Goal: Task Accomplishment & Management: Manage account settings

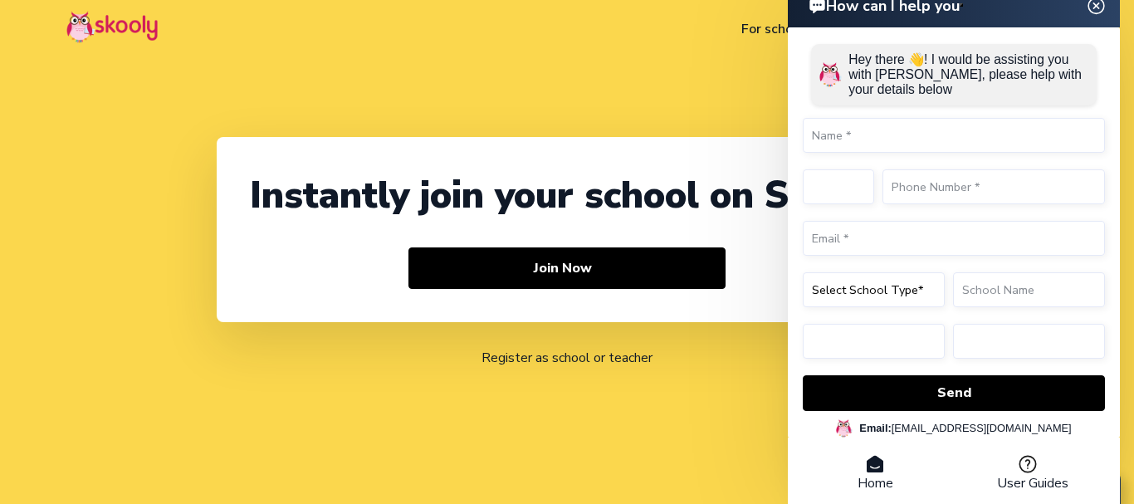
select select "91"
select select "[GEOGRAPHIC_DATA]"
select select "[GEOGRAPHIC_DATA]/[GEOGRAPHIC_DATA]"
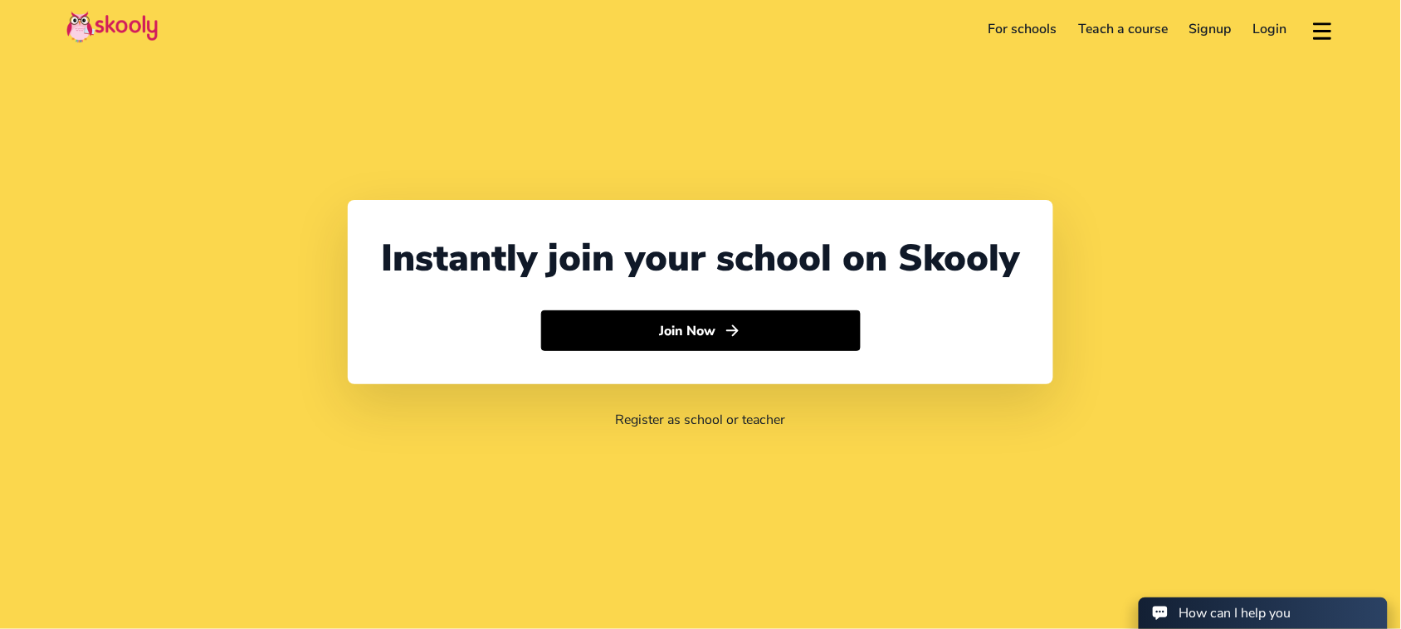
select select "91"
select select "[GEOGRAPHIC_DATA]"
select select "[GEOGRAPHIC_DATA]/[GEOGRAPHIC_DATA]"
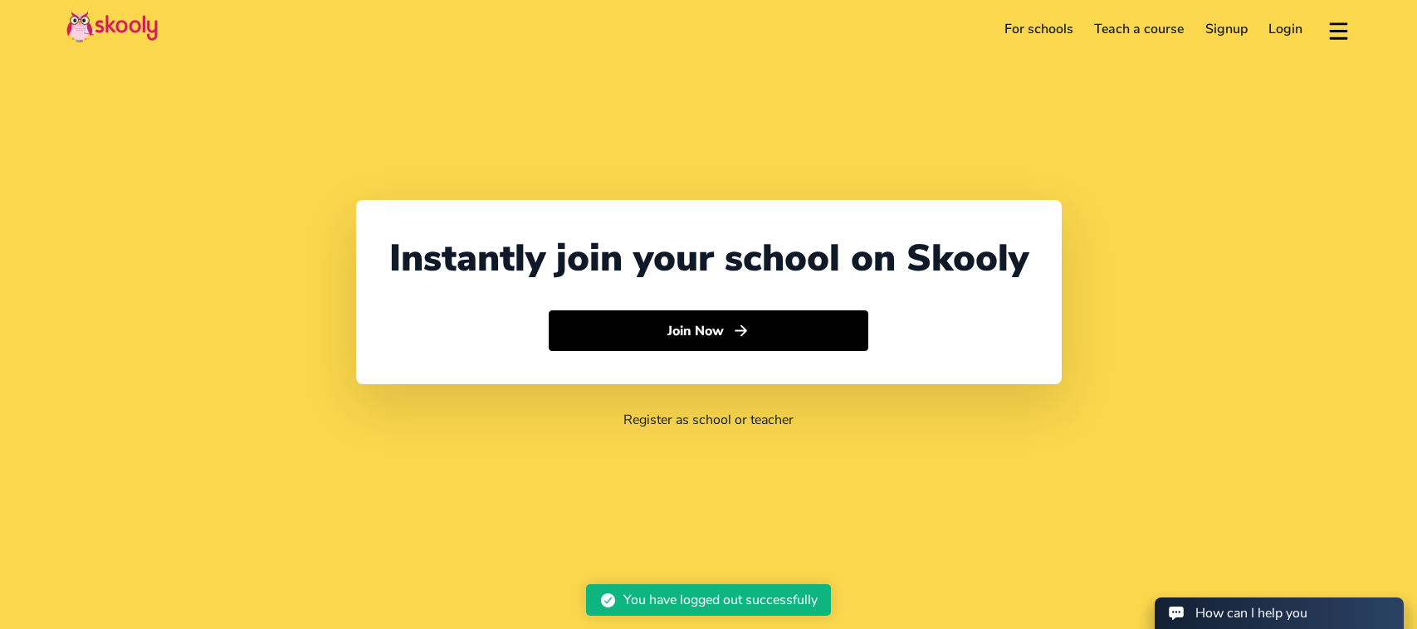
select select "91"
select select "[GEOGRAPHIC_DATA]"
select select "[GEOGRAPHIC_DATA]/[GEOGRAPHIC_DATA]"
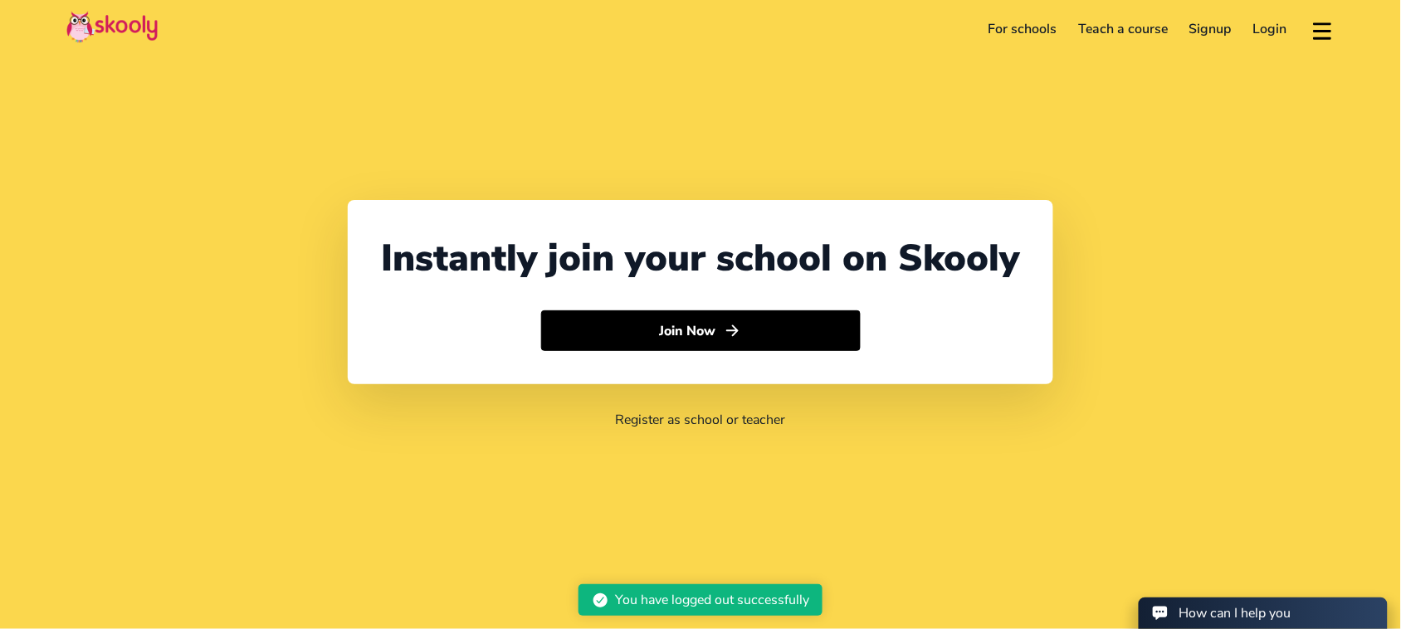
click at [1275, 29] on link "Login" at bounding box center [1270, 29] width 56 height 27
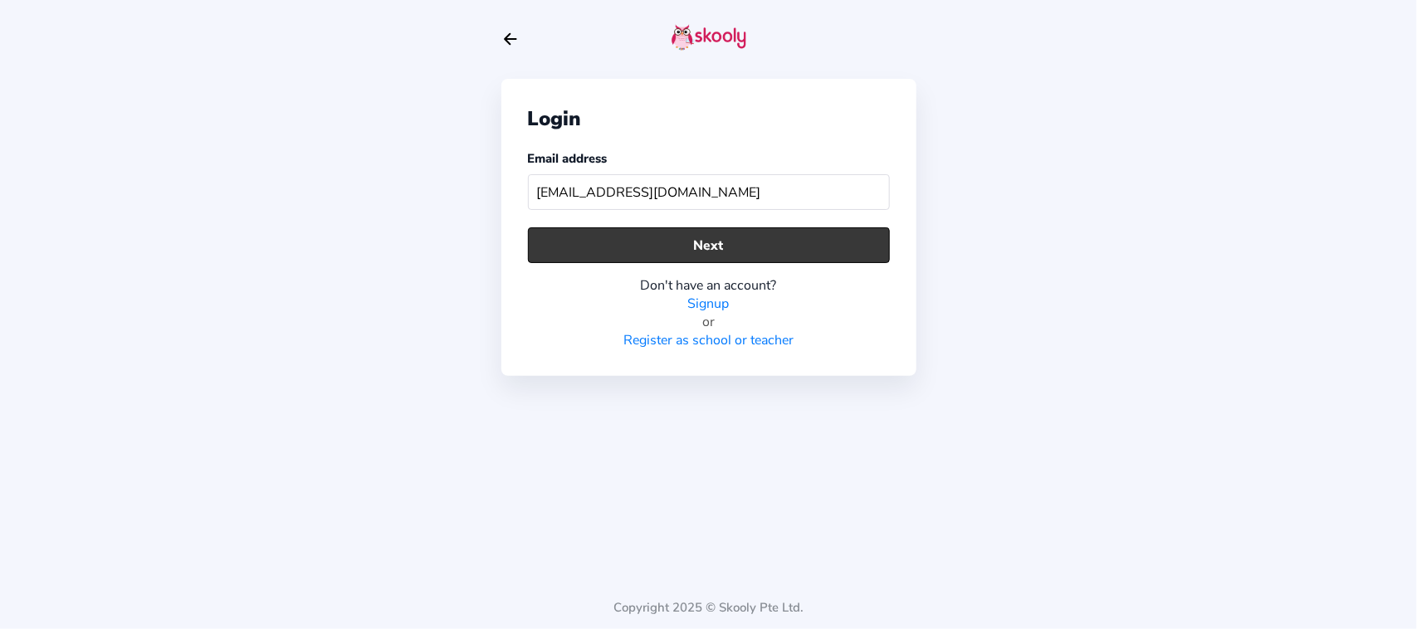
type input "skooly_test1078@mailinator.com"
click at [647, 251] on button "Next" at bounding box center [709, 245] width 362 height 36
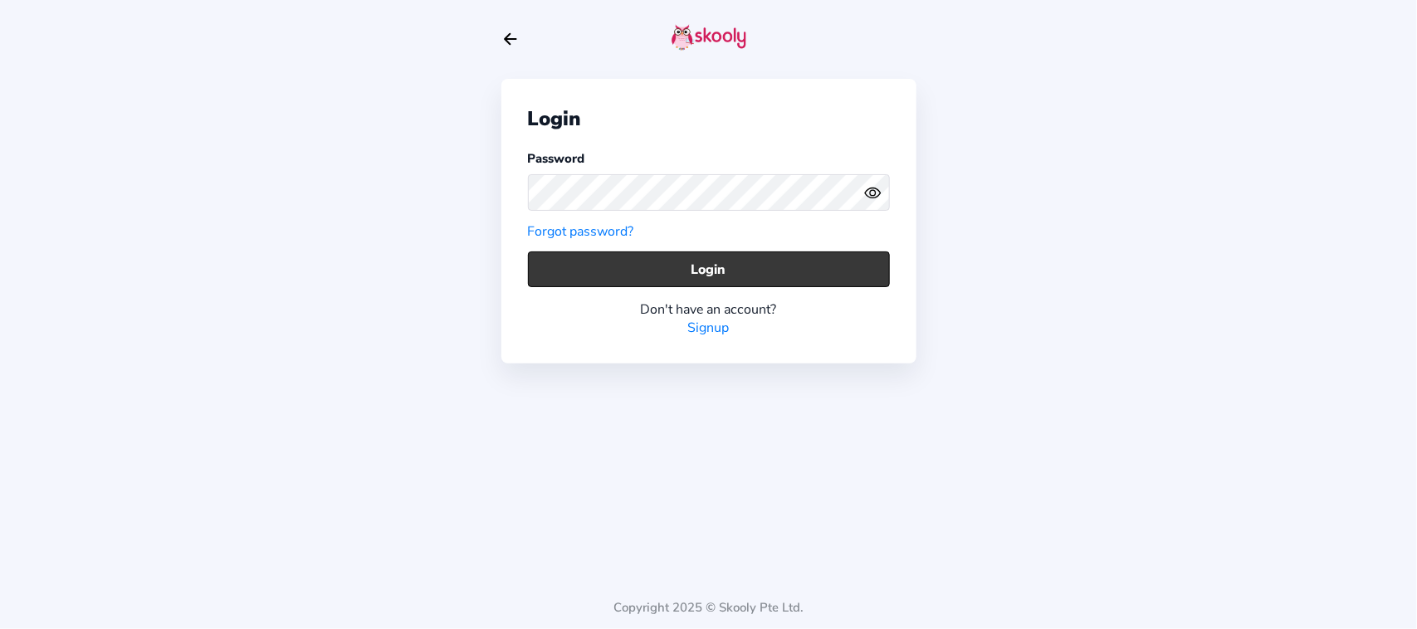
click at [549, 276] on button "Login" at bounding box center [709, 269] width 362 height 36
